Goal: Transaction & Acquisition: Download file/media

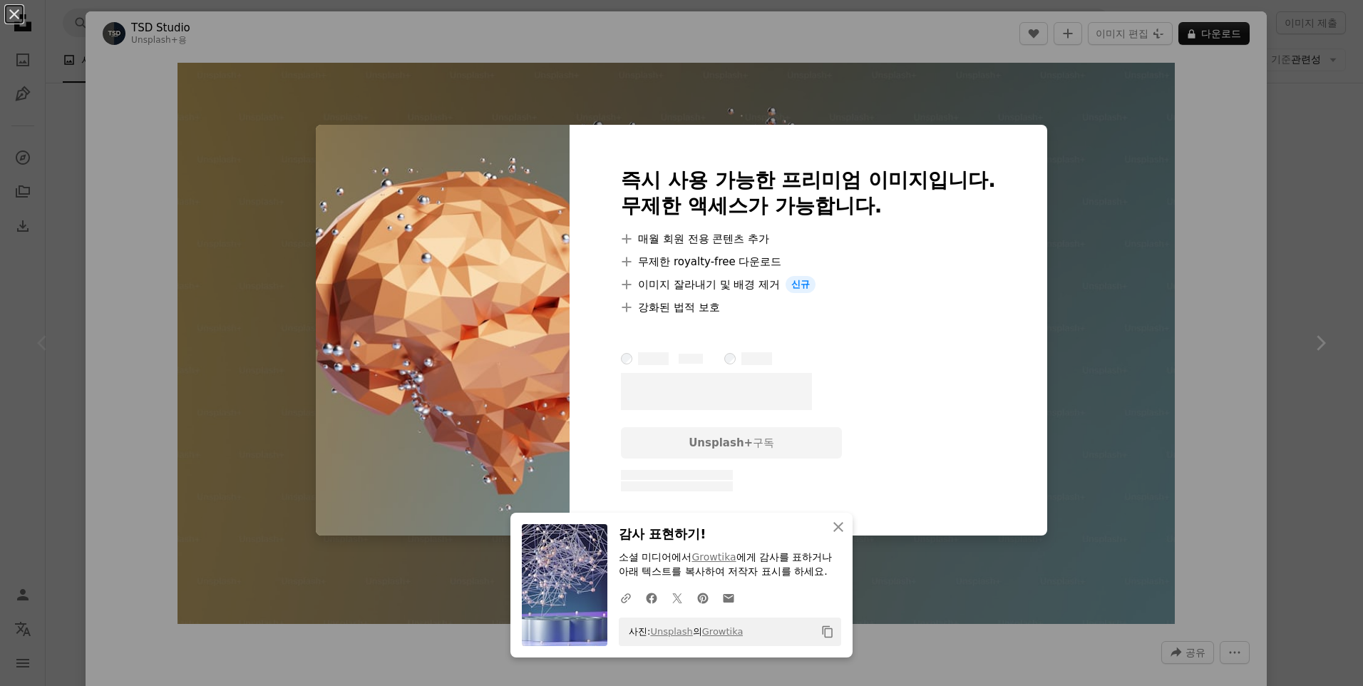
scroll to position [285, 0]
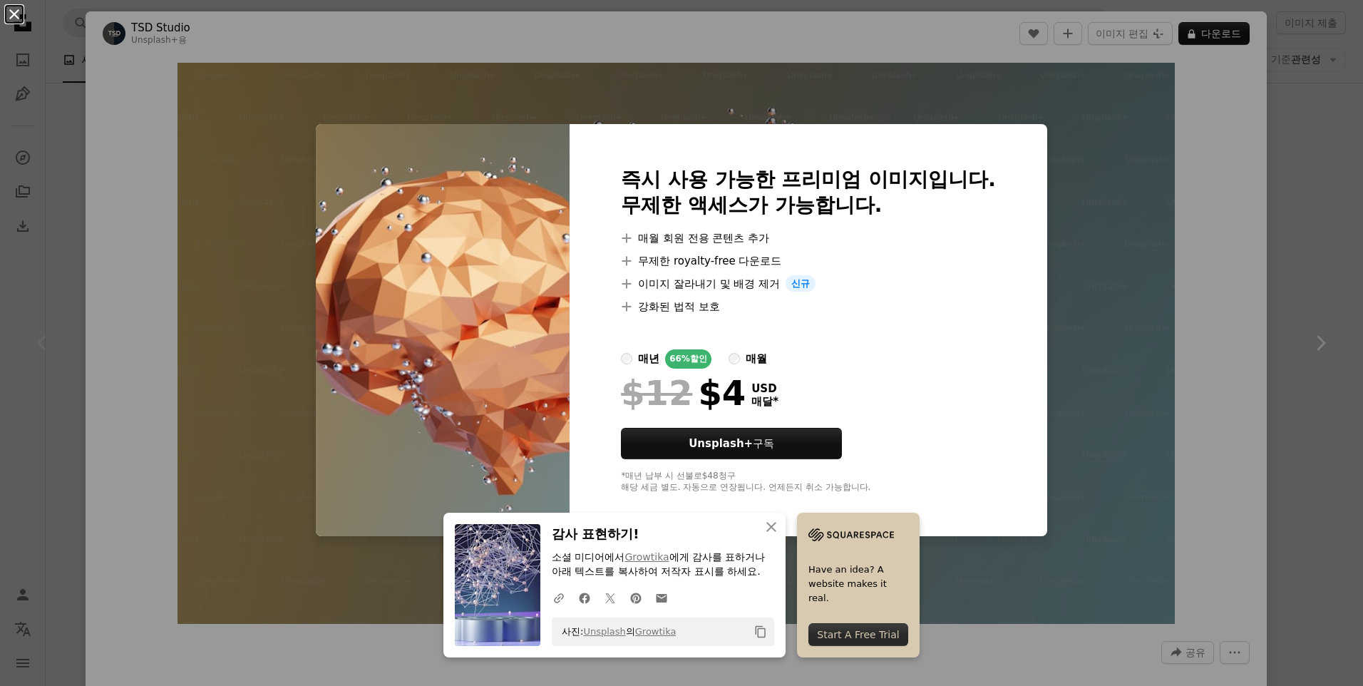
click at [16, 12] on button "An X shape" at bounding box center [14, 14] width 17 height 17
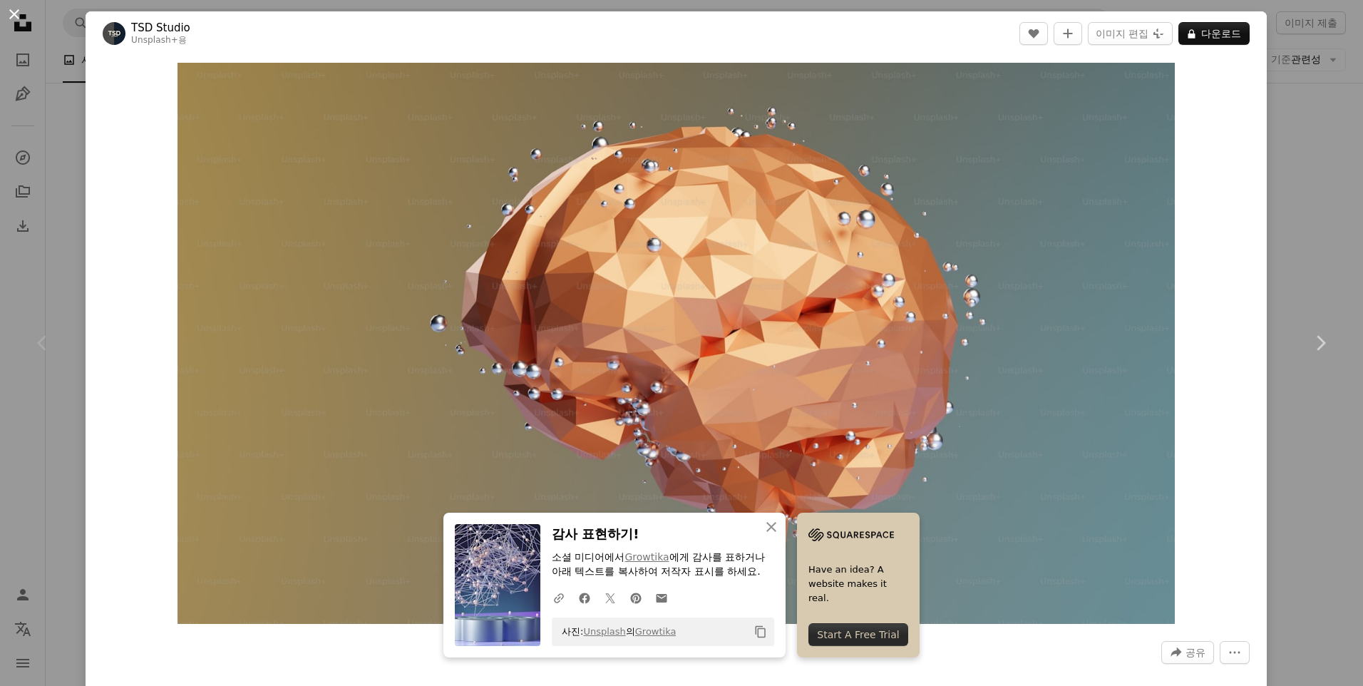
click at [14, 16] on button "An X shape" at bounding box center [14, 14] width 17 height 17
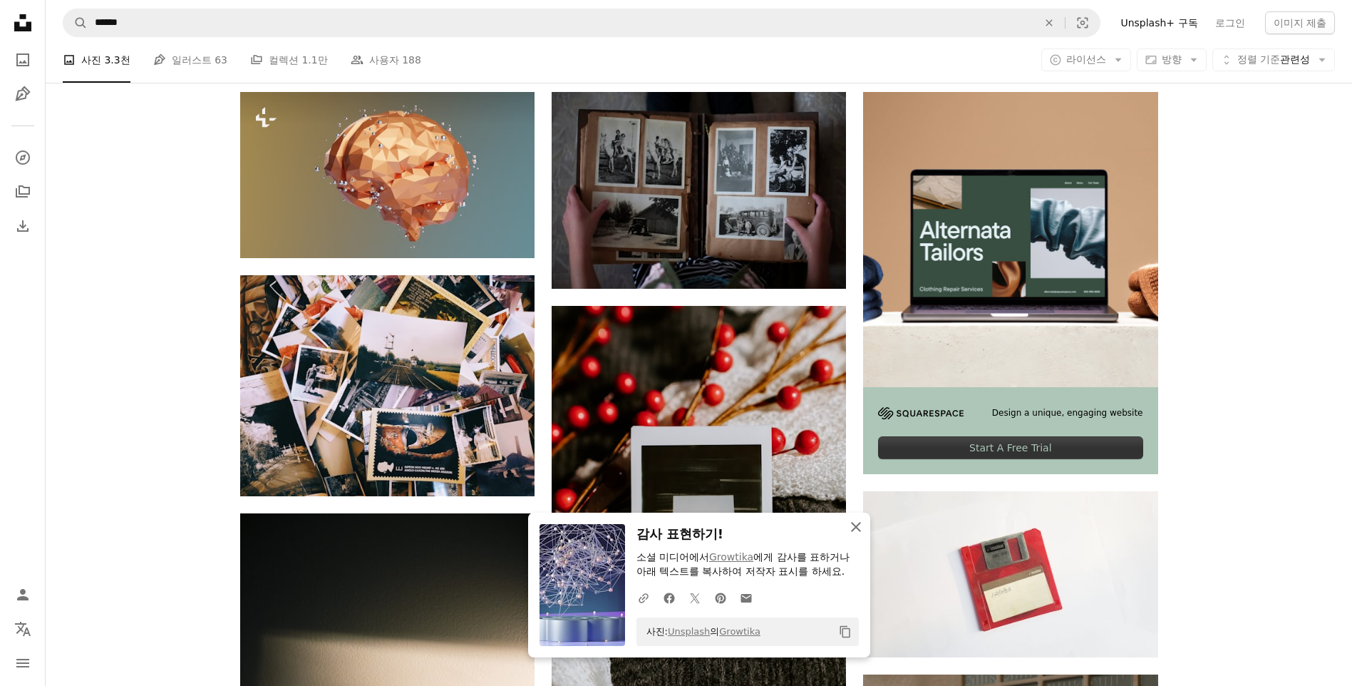
click at [854, 529] on icon "An X shape" at bounding box center [855, 526] width 17 height 17
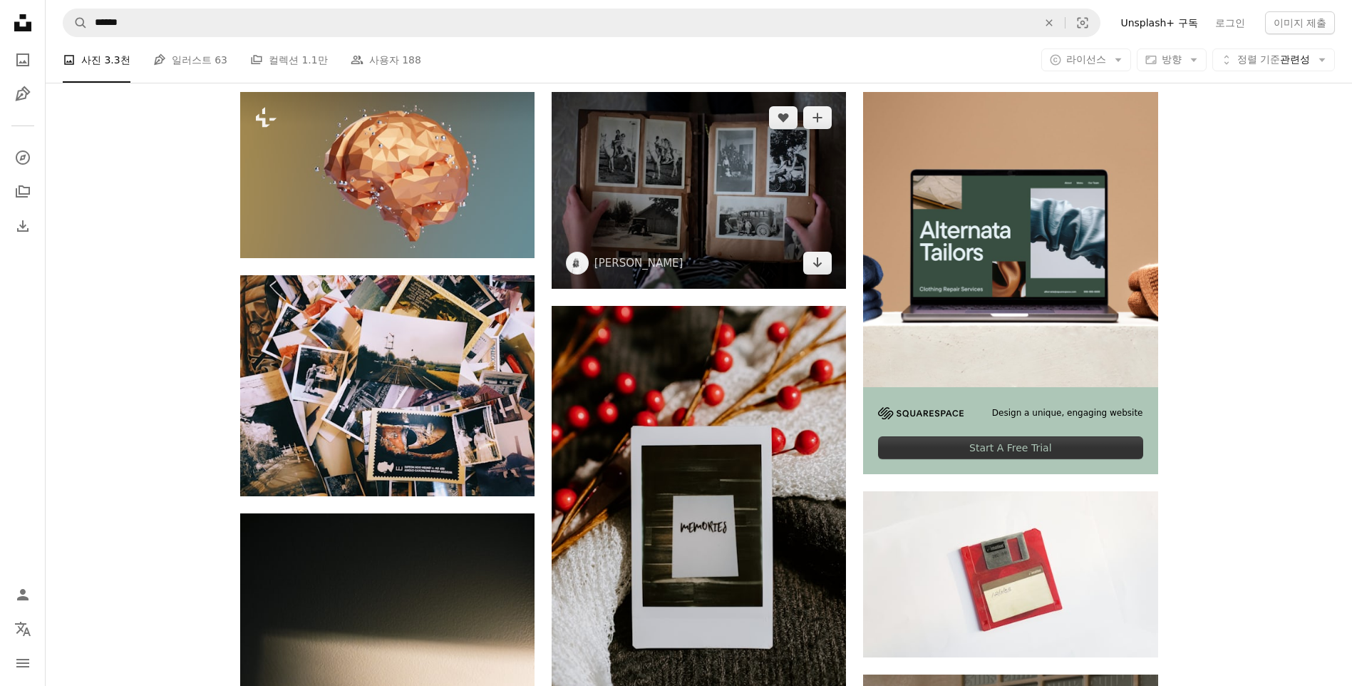
click at [685, 185] on img at bounding box center [699, 190] width 294 height 196
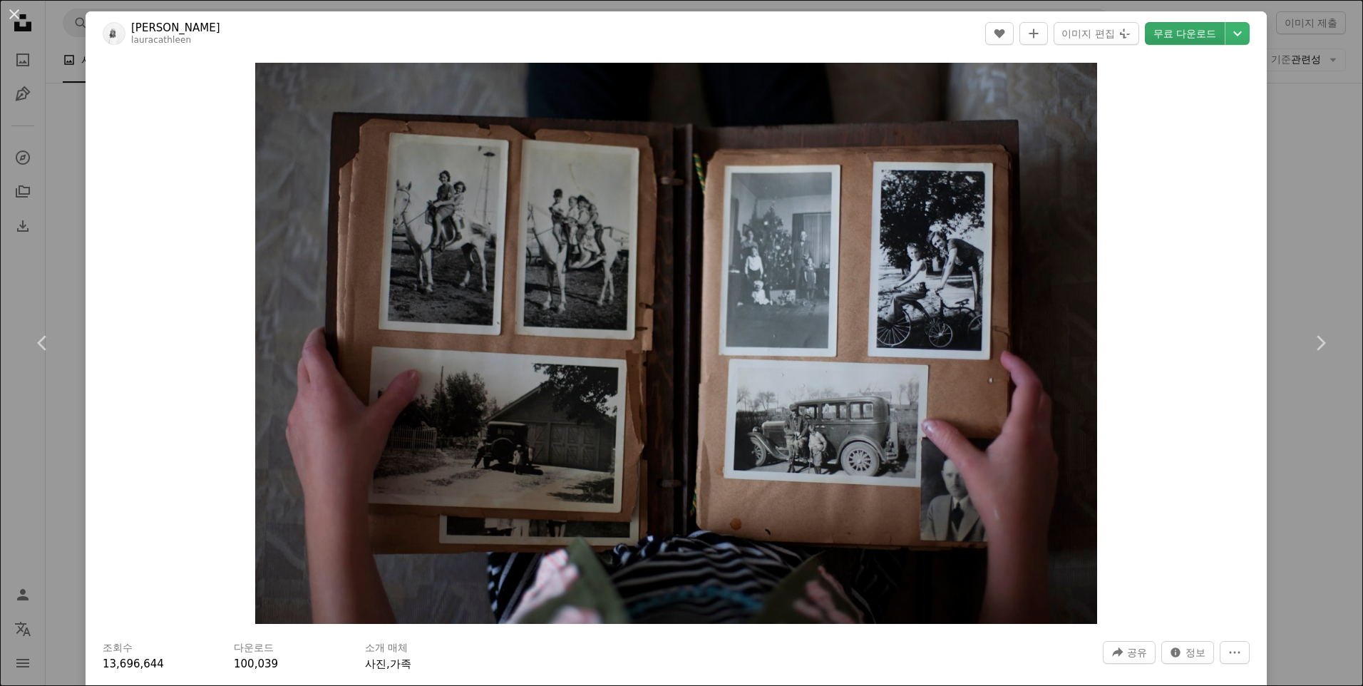
click at [1172, 41] on link "무료 다운로드" at bounding box center [1184, 33] width 80 height 23
